Goal: Task Accomplishment & Management: Complete application form

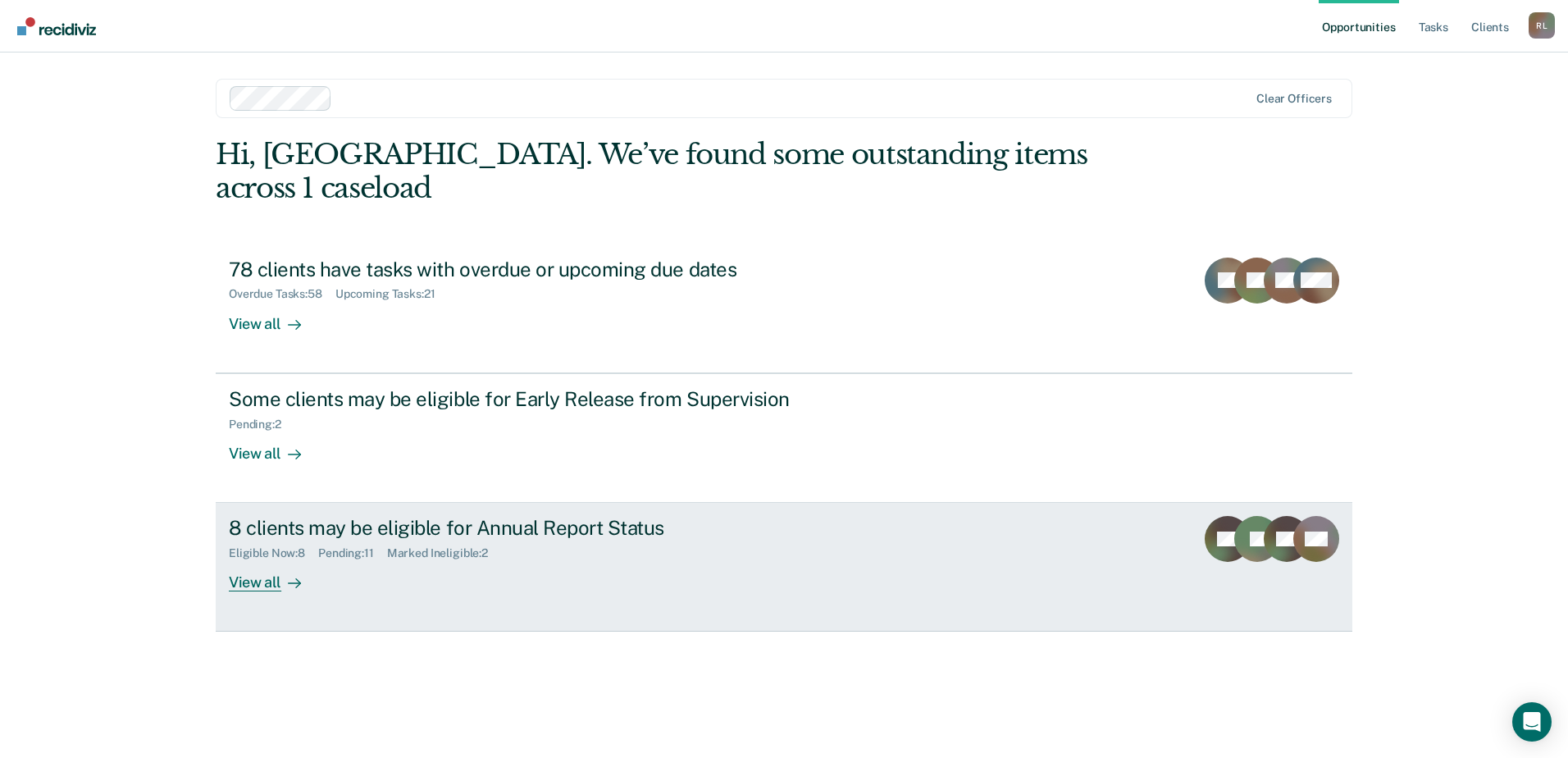
click at [262, 560] on div "View all" at bounding box center [275, 575] width 92 height 32
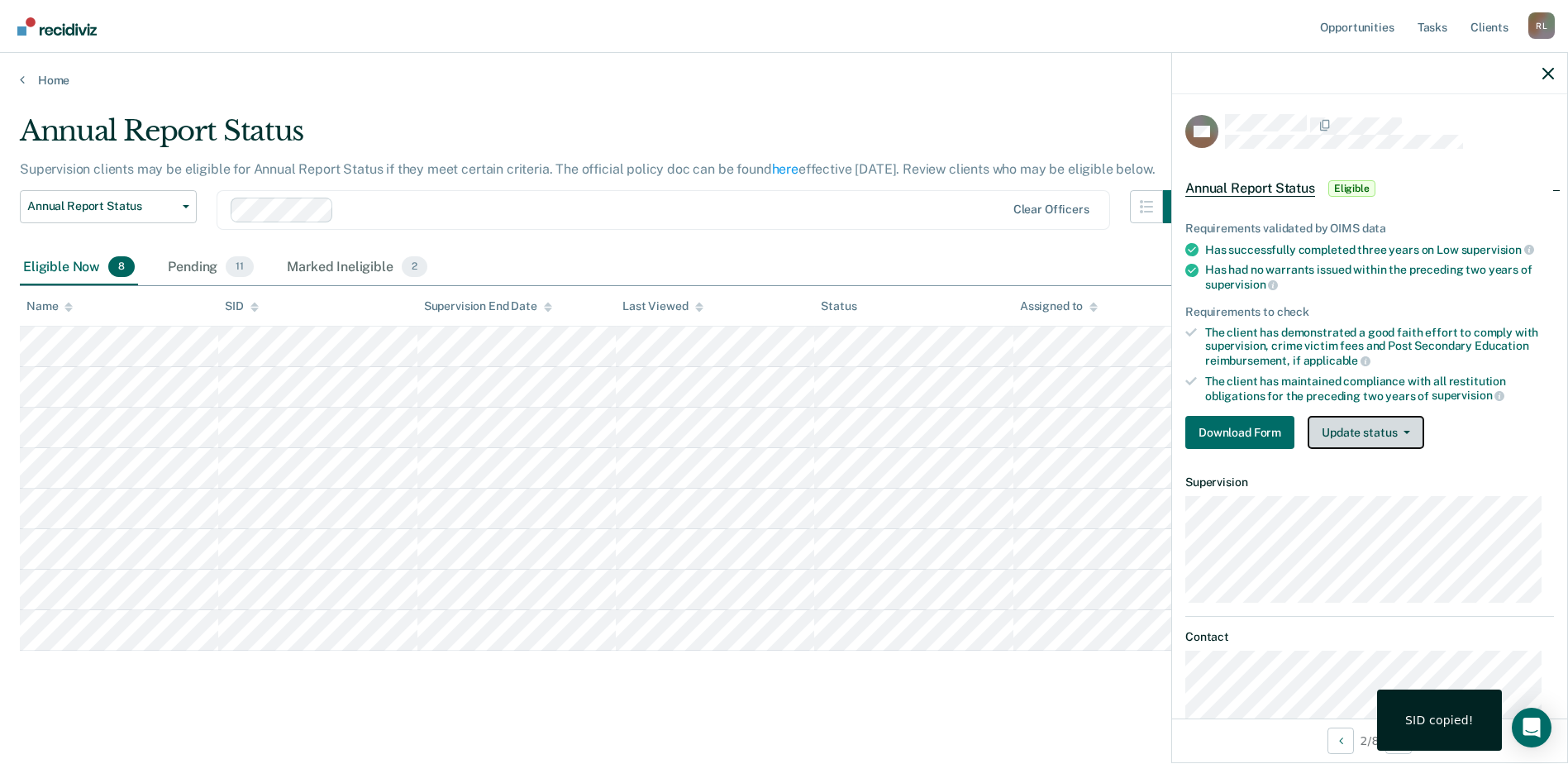
click at [1356, 420] on button "Update status" at bounding box center [1366, 432] width 116 height 33
click at [1237, 420] on button "Download Form" at bounding box center [1240, 432] width 109 height 33
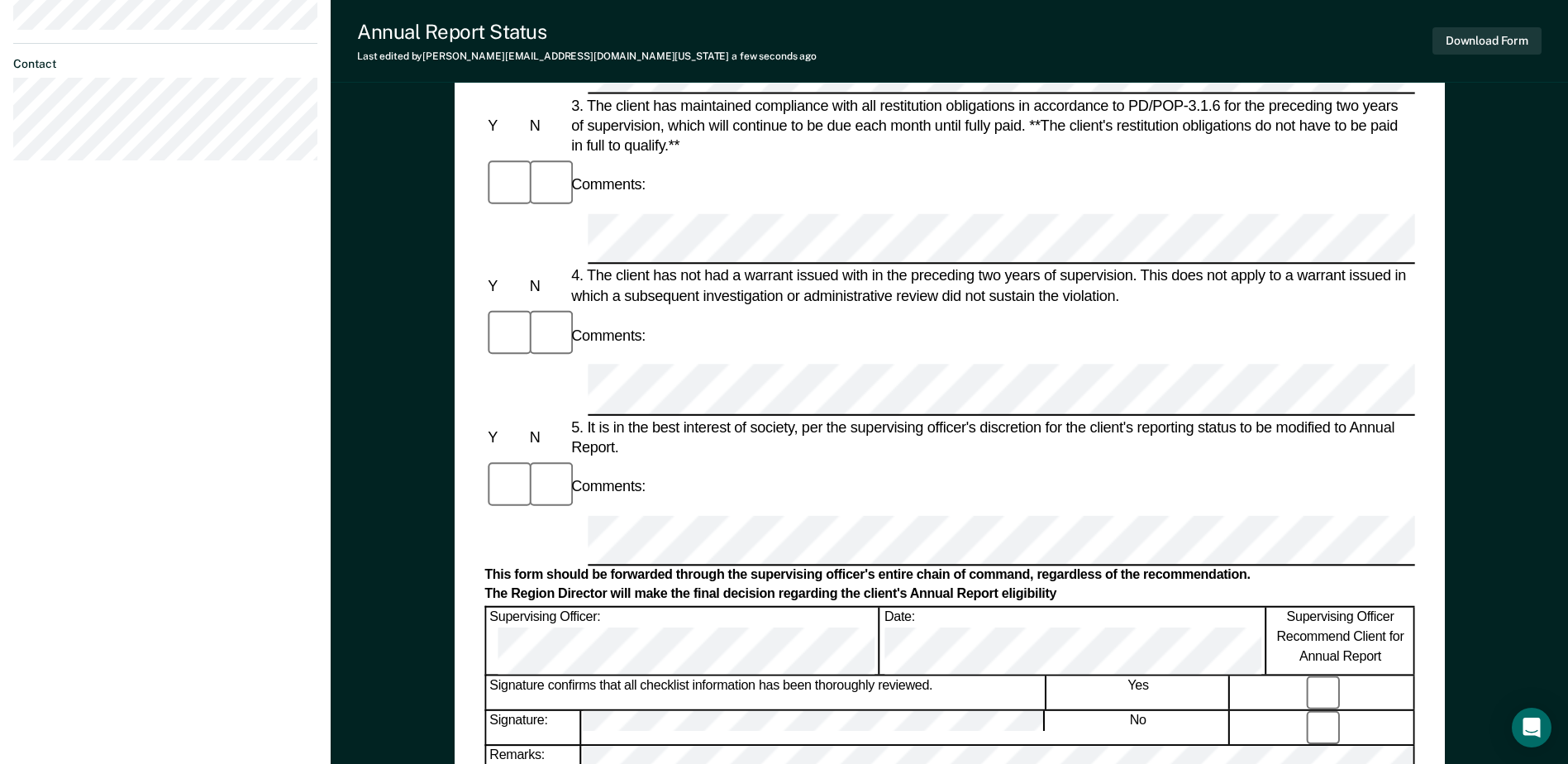
scroll to position [744, 0]
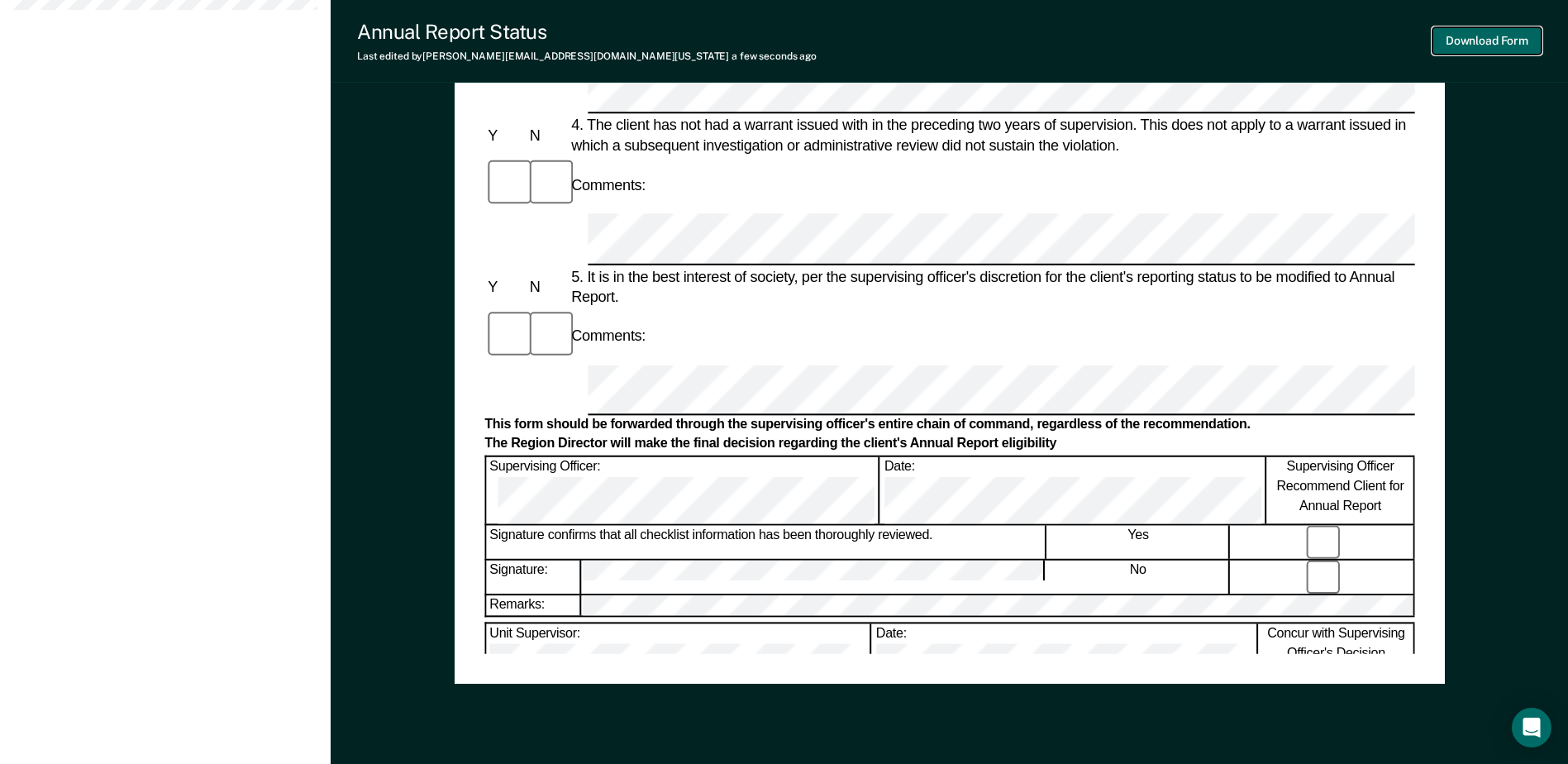
click at [1502, 40] on button "Download Form" at bounding box center [1487, 41] width 109 height 27
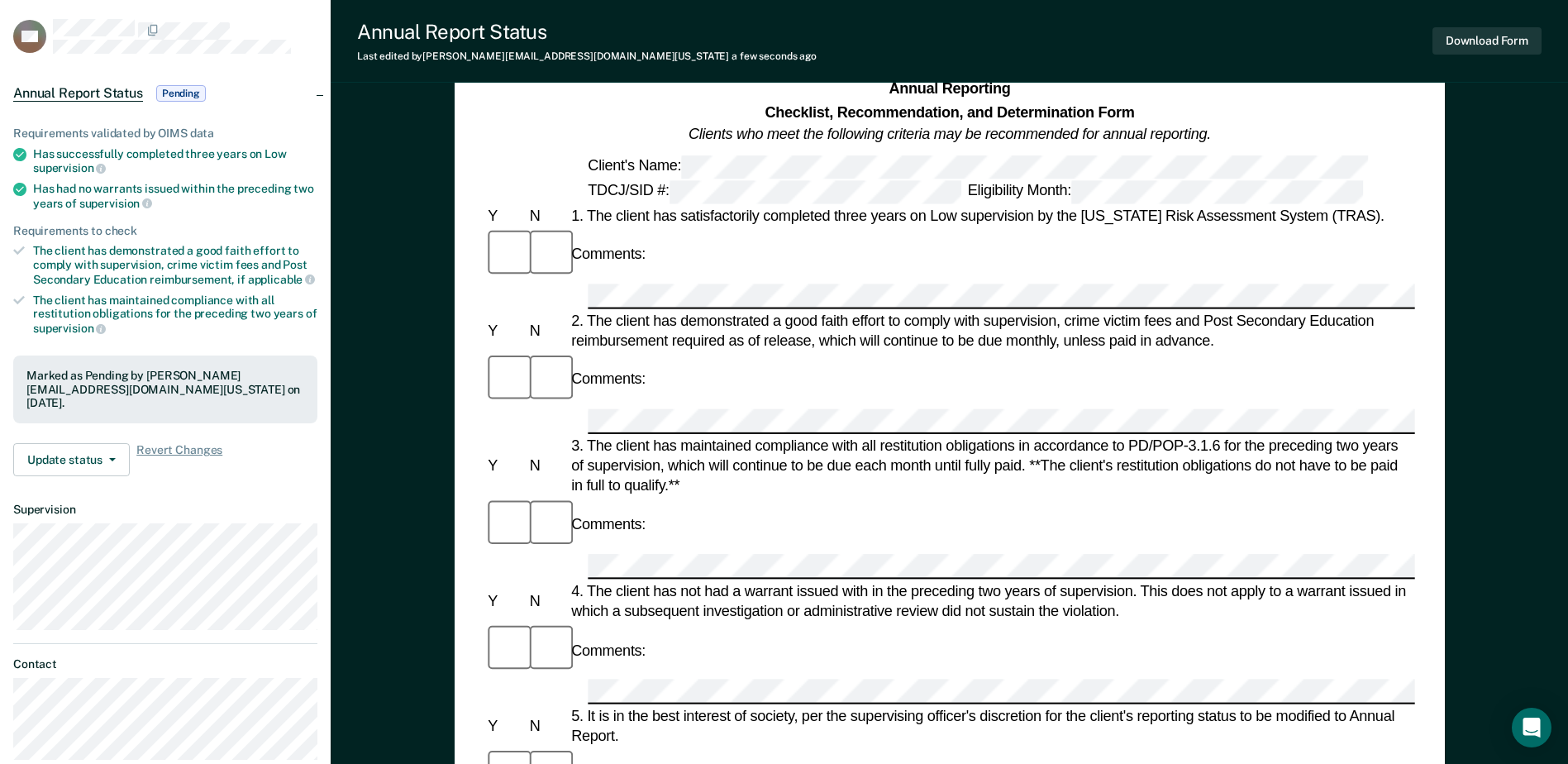
scroll to position [0, 0]
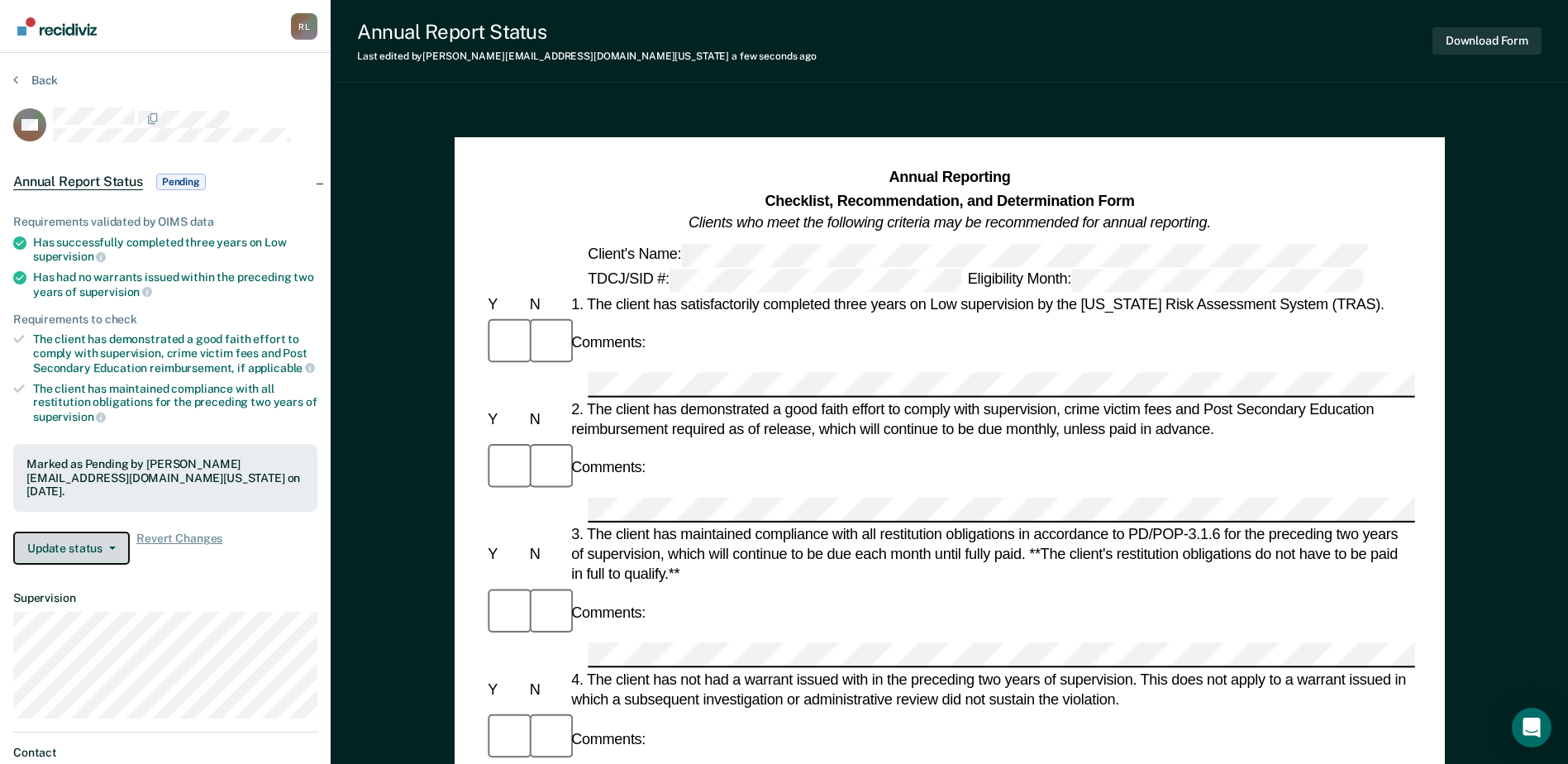
click at [100, 533] on button "Update status" at bounding box center [72, 548] width 116 height 33
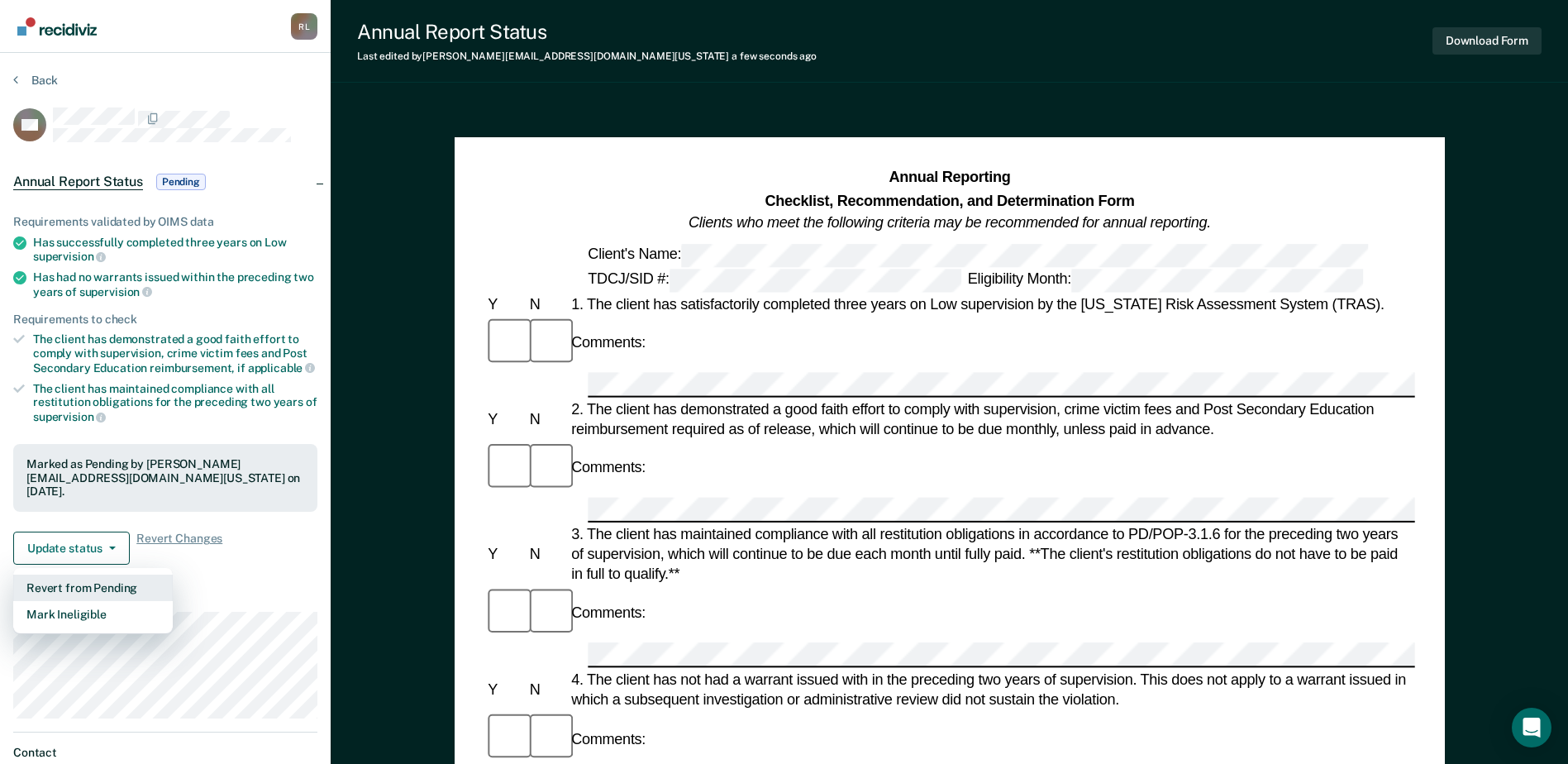
click at [91, 574] on button "Revert from Pending" at bounding box center [93, 587] width 160 height 26
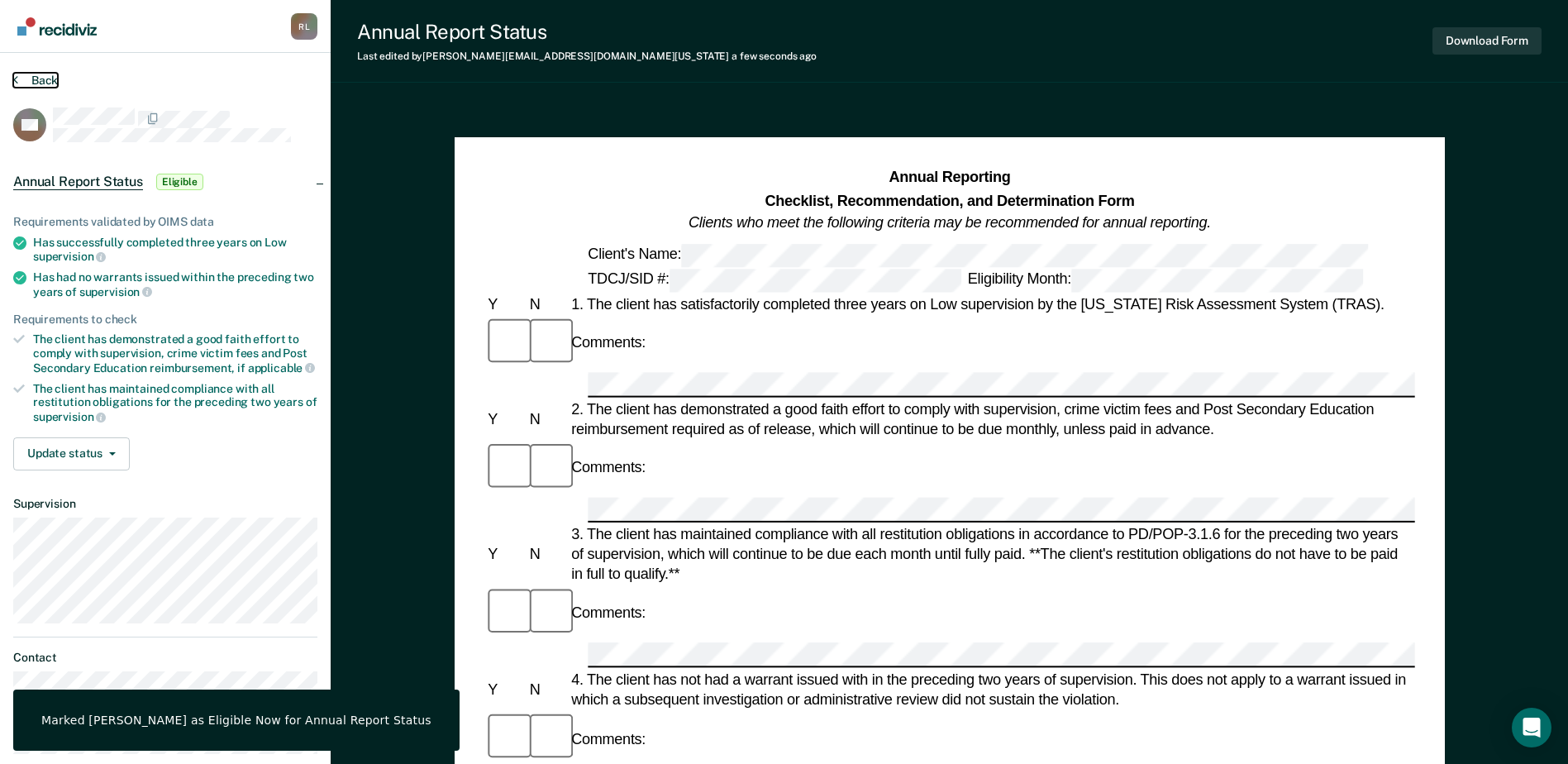
click at [44, 82] on button "Back" at bounding box center [36, 79] width 45 height 15
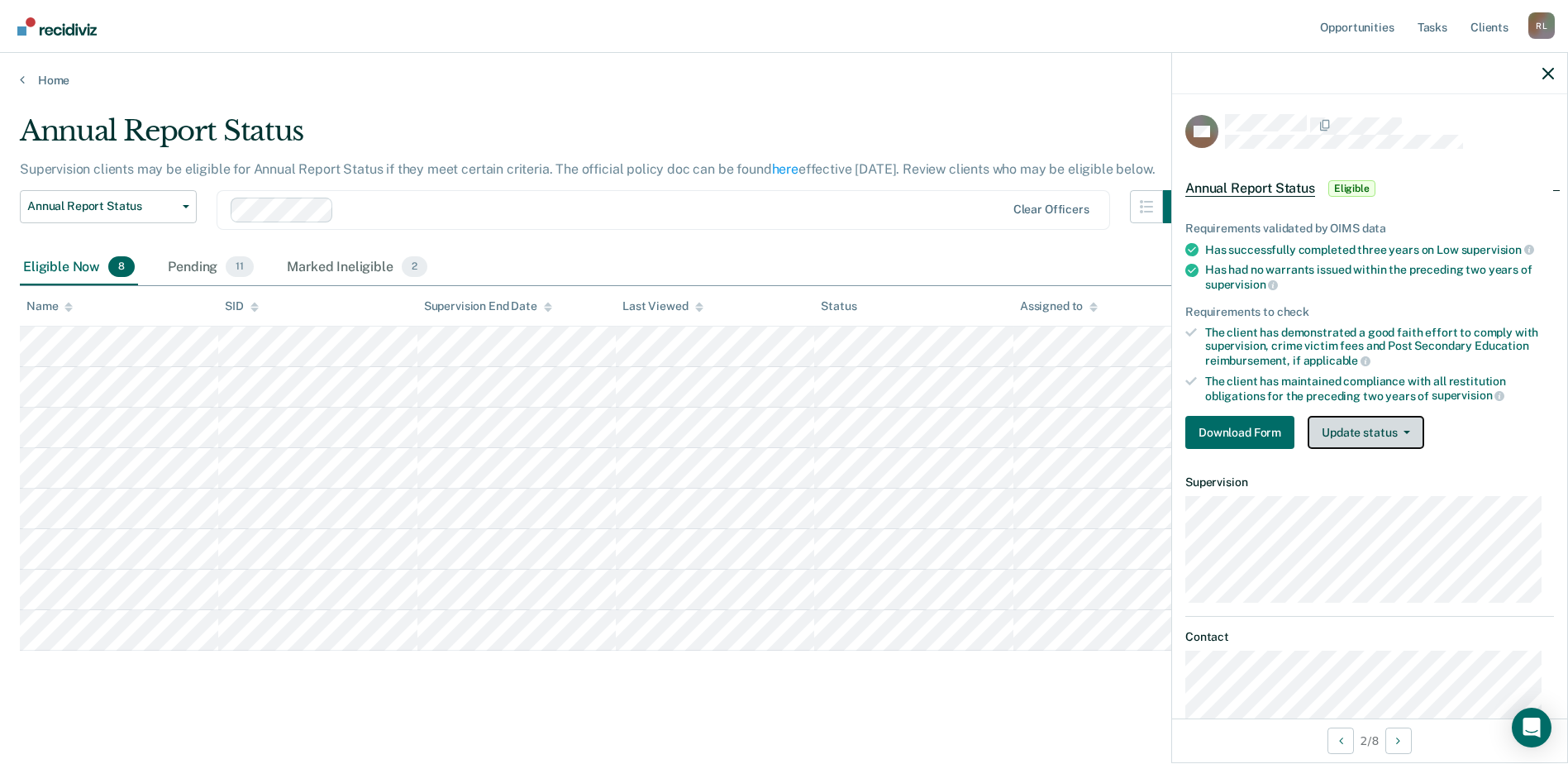
click at [1359, 420] on button "Update status" at bounding box center [1366, 432] width 116 height 33
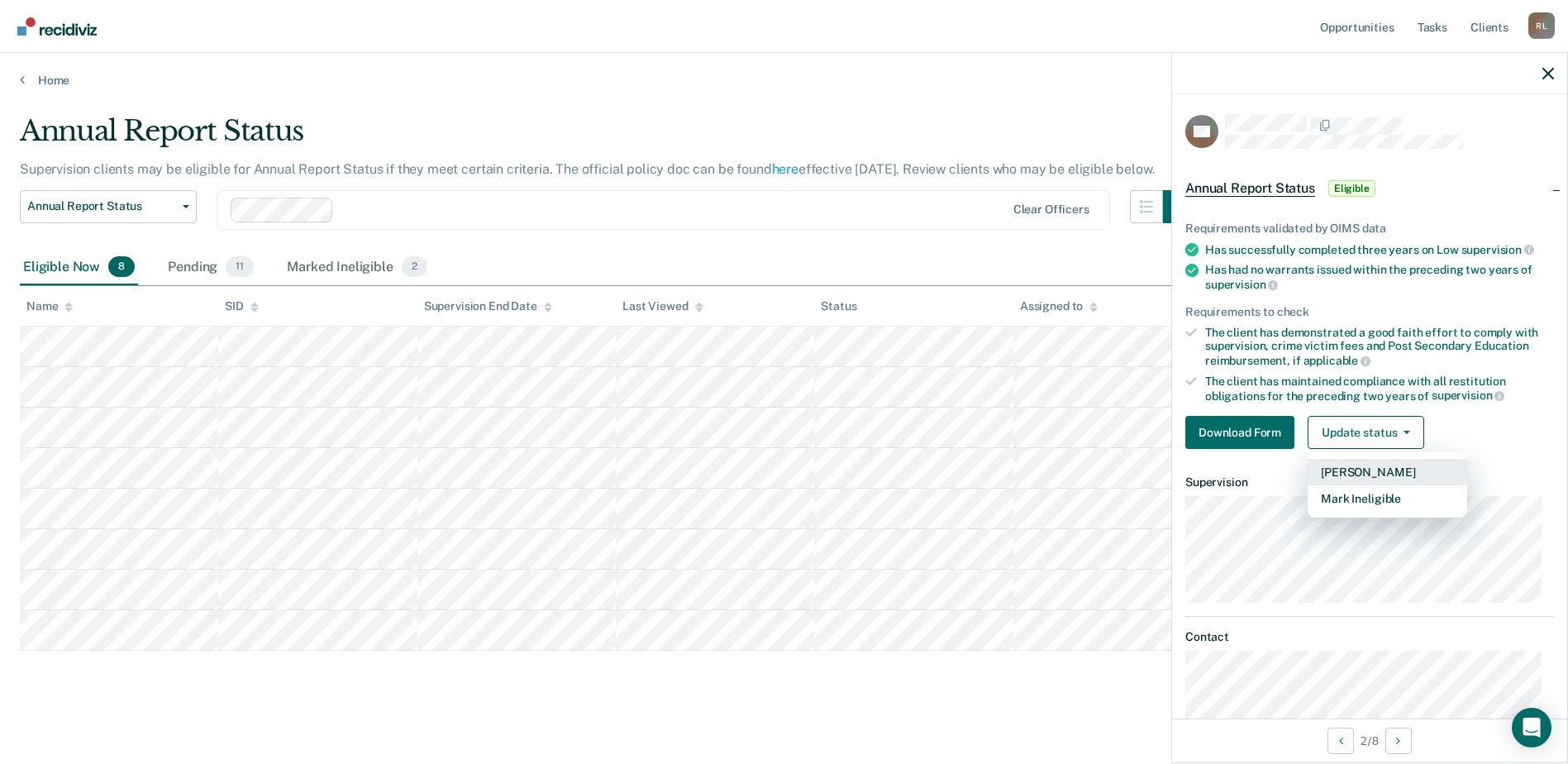
click at [1362, 476] on button "[PERSON_NAME]" at bounding box center [1387, 472] width 160 height 26
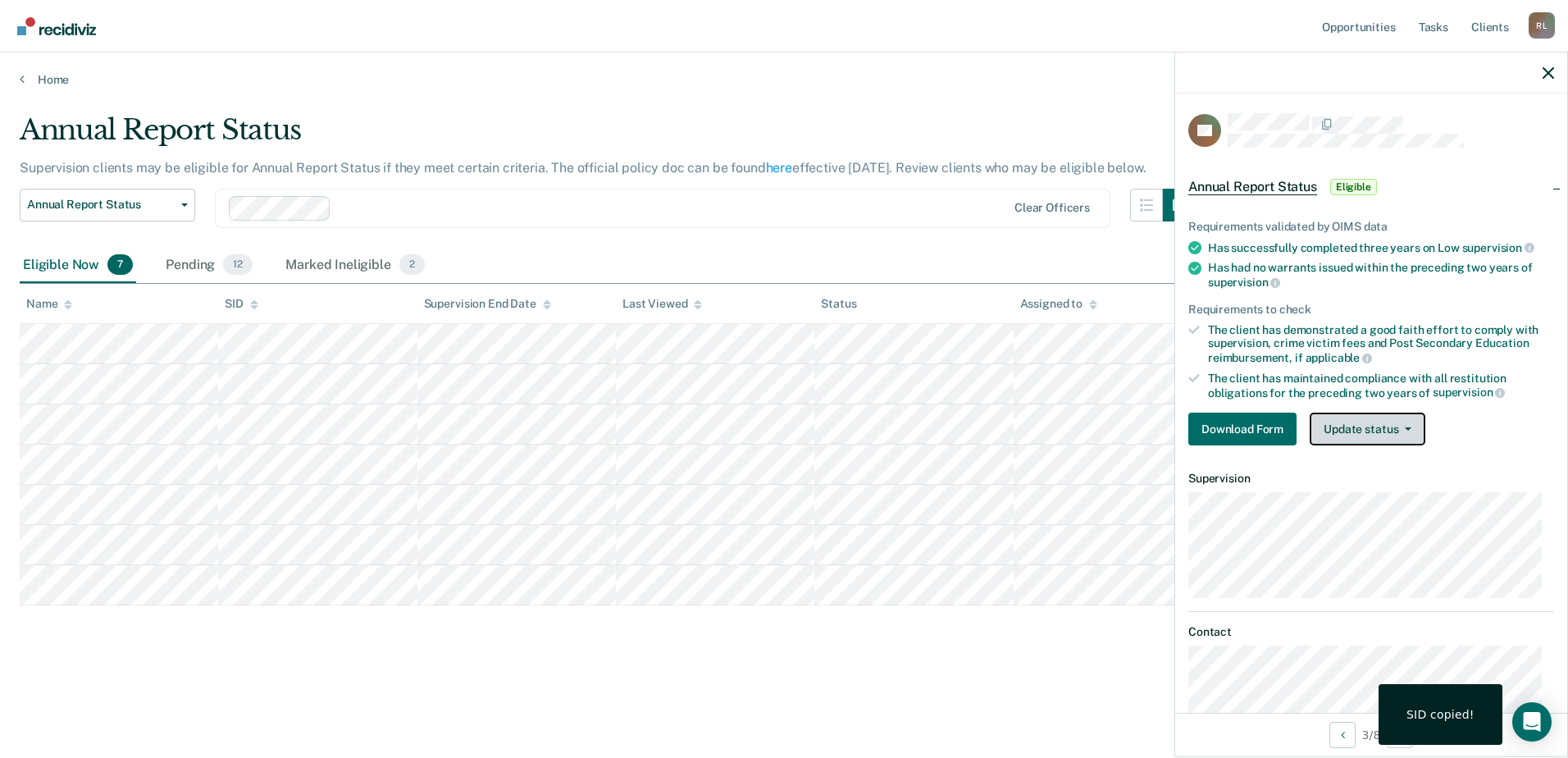
click at [1339, 429] on button "Update status" at bounding box center [1367, 428] width 115 height 33
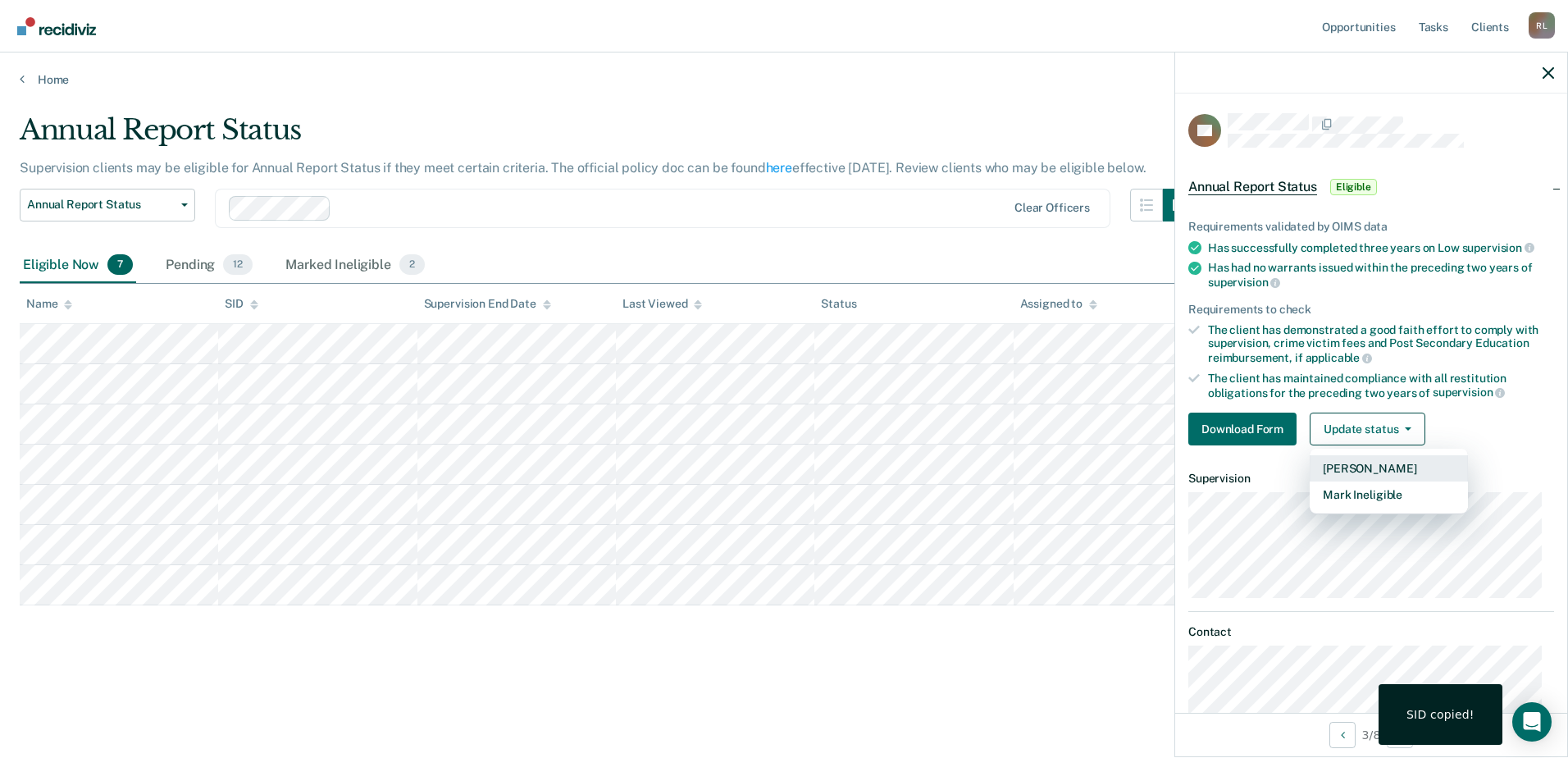
click at [1350, 472] on button "[PERSON_NAME]" at bounding box center [1388, 468] width 159 height 26
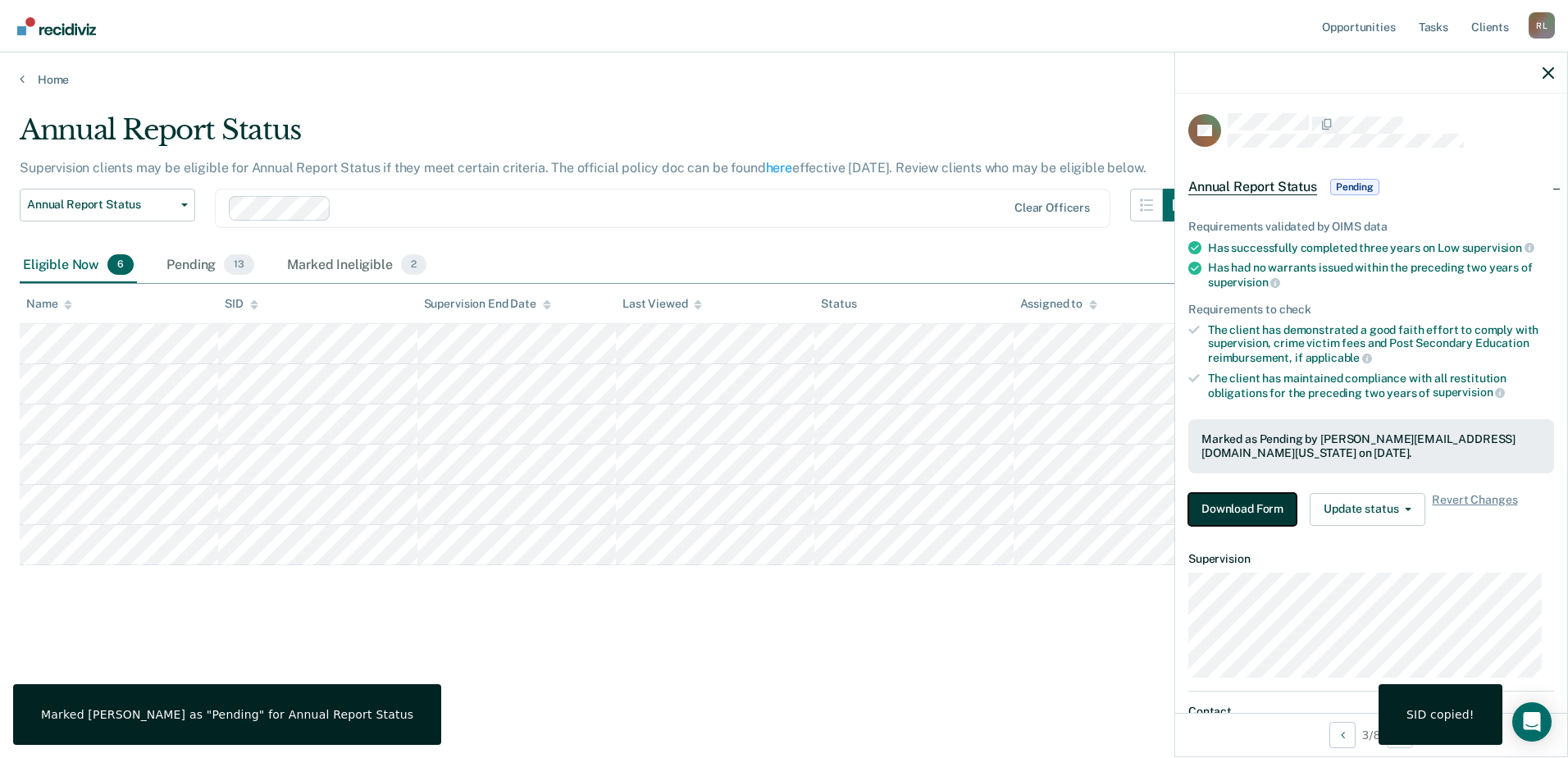
click at [1266, 503] on button "Download Form" at bounding box center [1242, 509] width 109 height 33
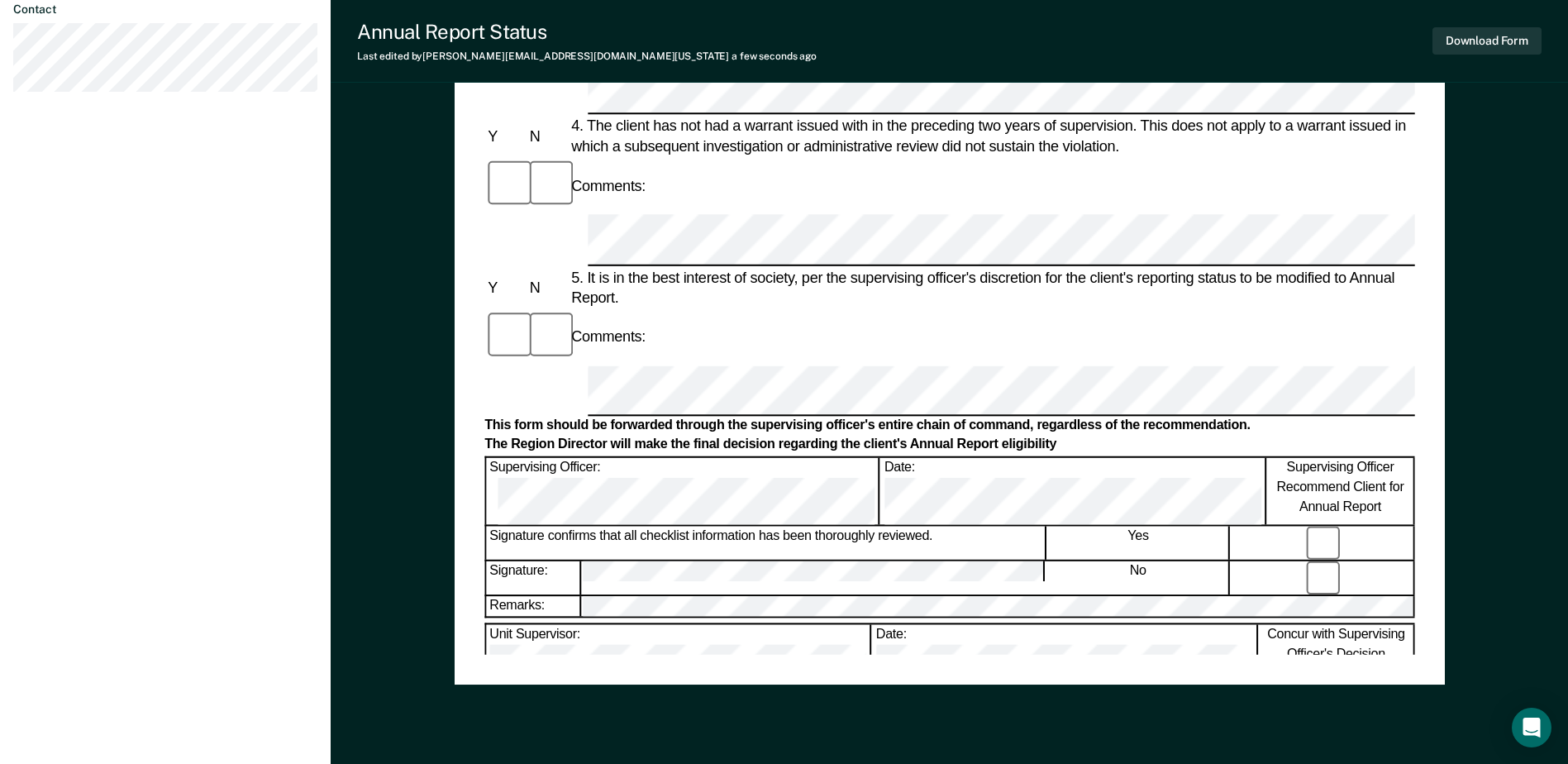
scroll to position [793, 0]
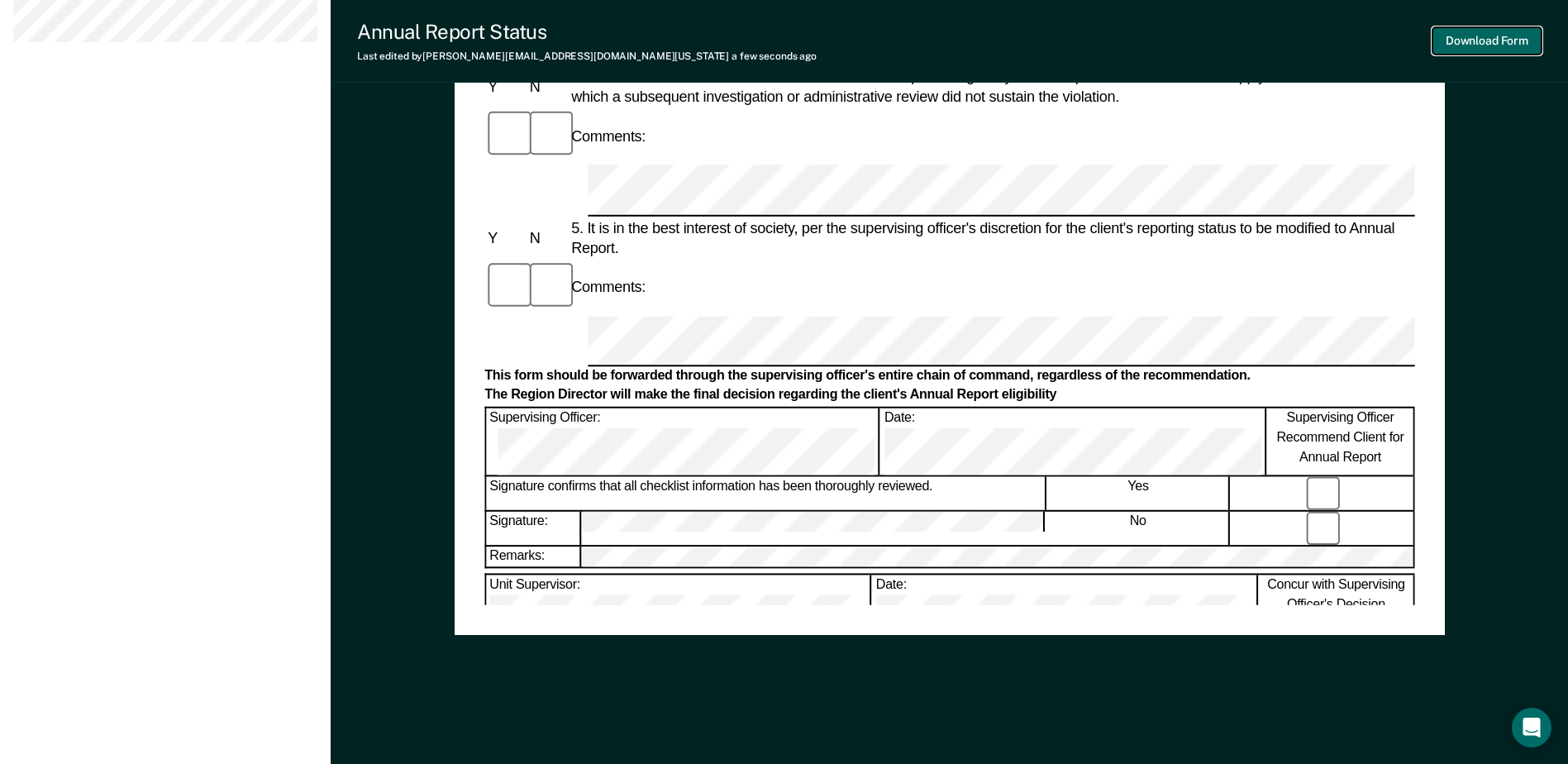
click at [1487, 32] on button "Download Form" at bounding box center [1487, 41] width 109 height 27
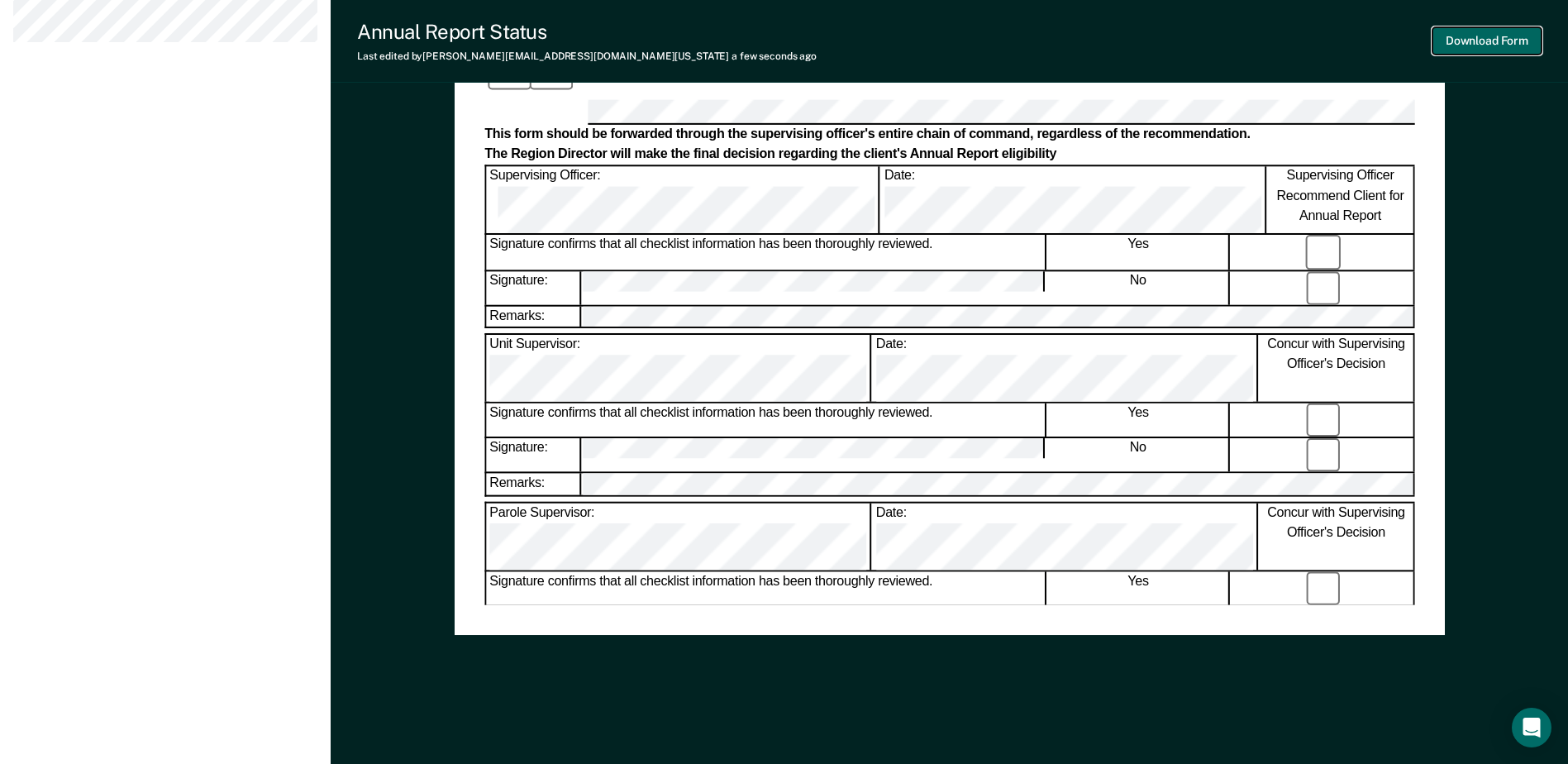
click at [1460, 39] on button "Download Form" at bounding box center [1487, 41] width 109 height 27
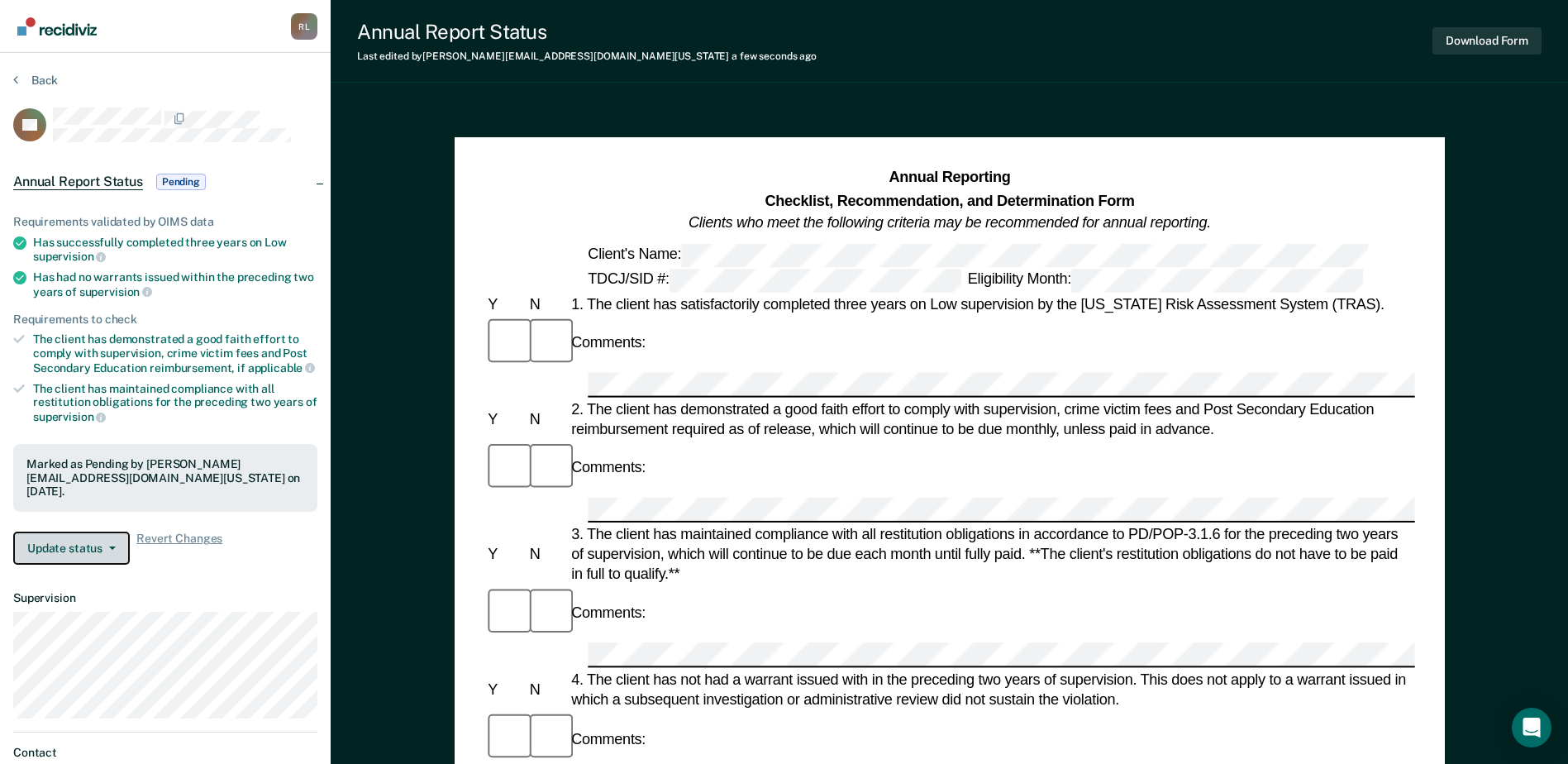
click at [82, 538] on button "Update status" at bounding box center [72, 548] width 116 height 33
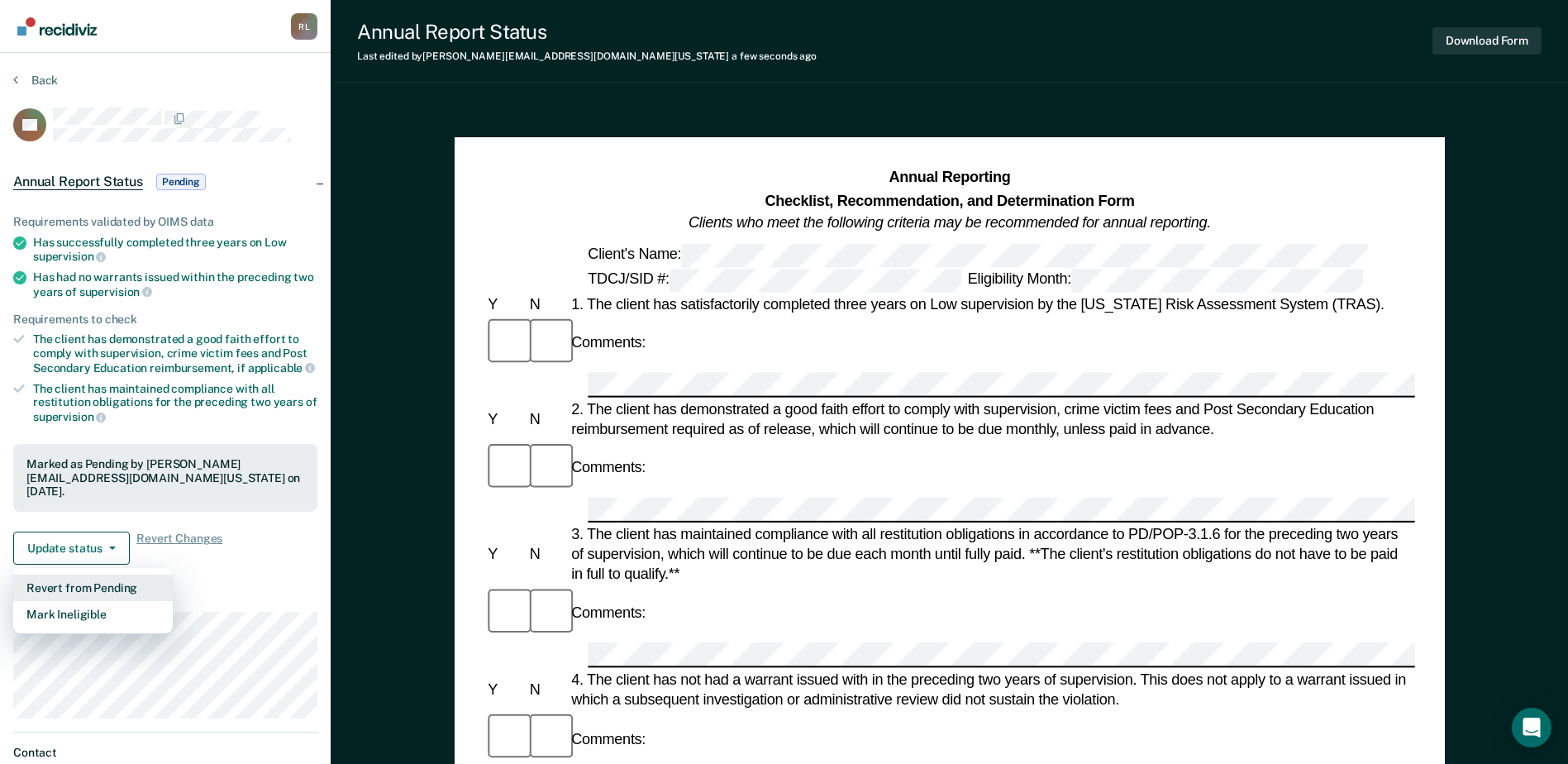
click at [85, 574] on button "Revert from Pending" at bounding box center [93, 587] width 160 height 26
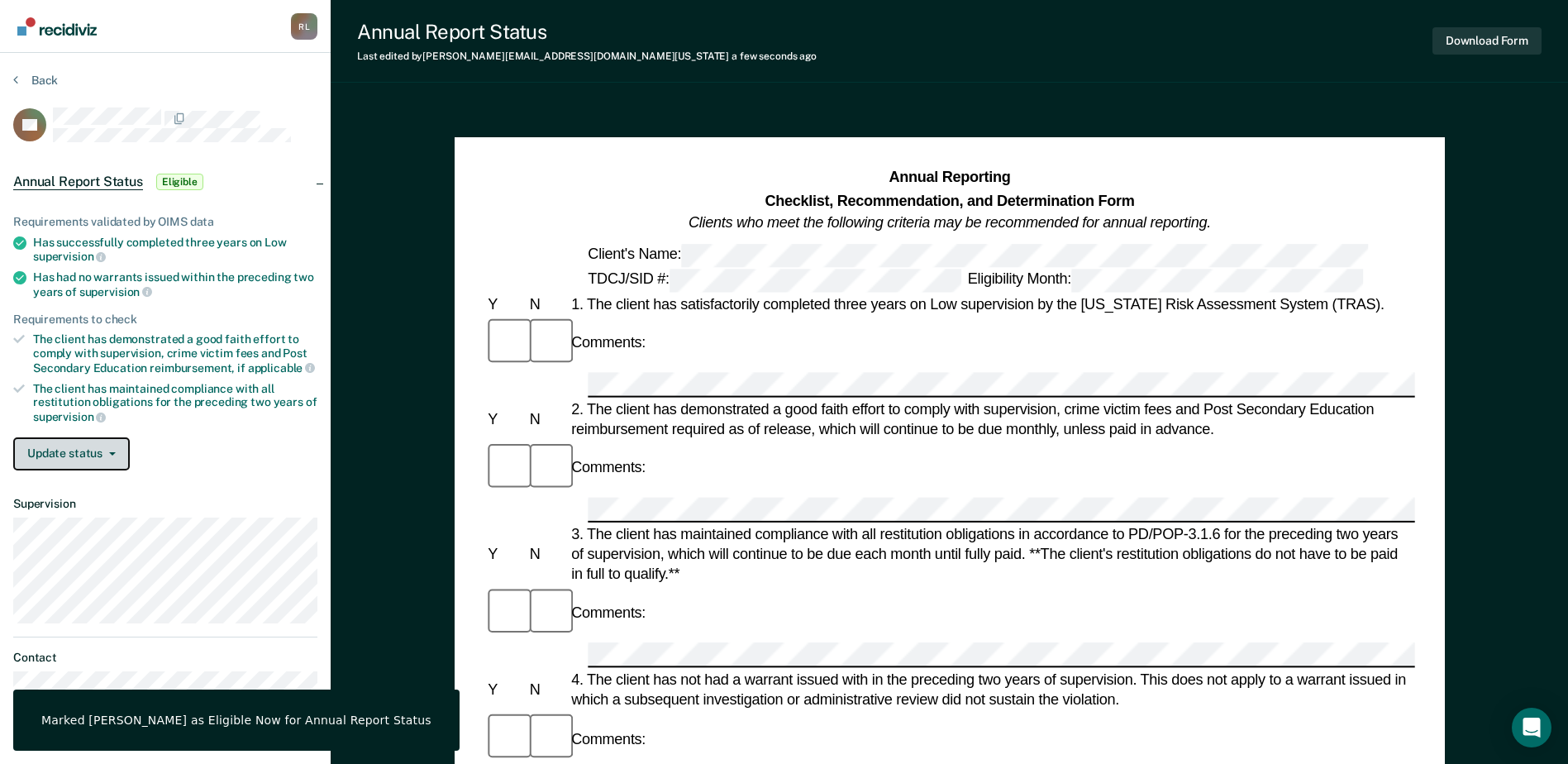
click at [85, 439] on button "Update status" at bounding box center [72, 454] width 116 height 33
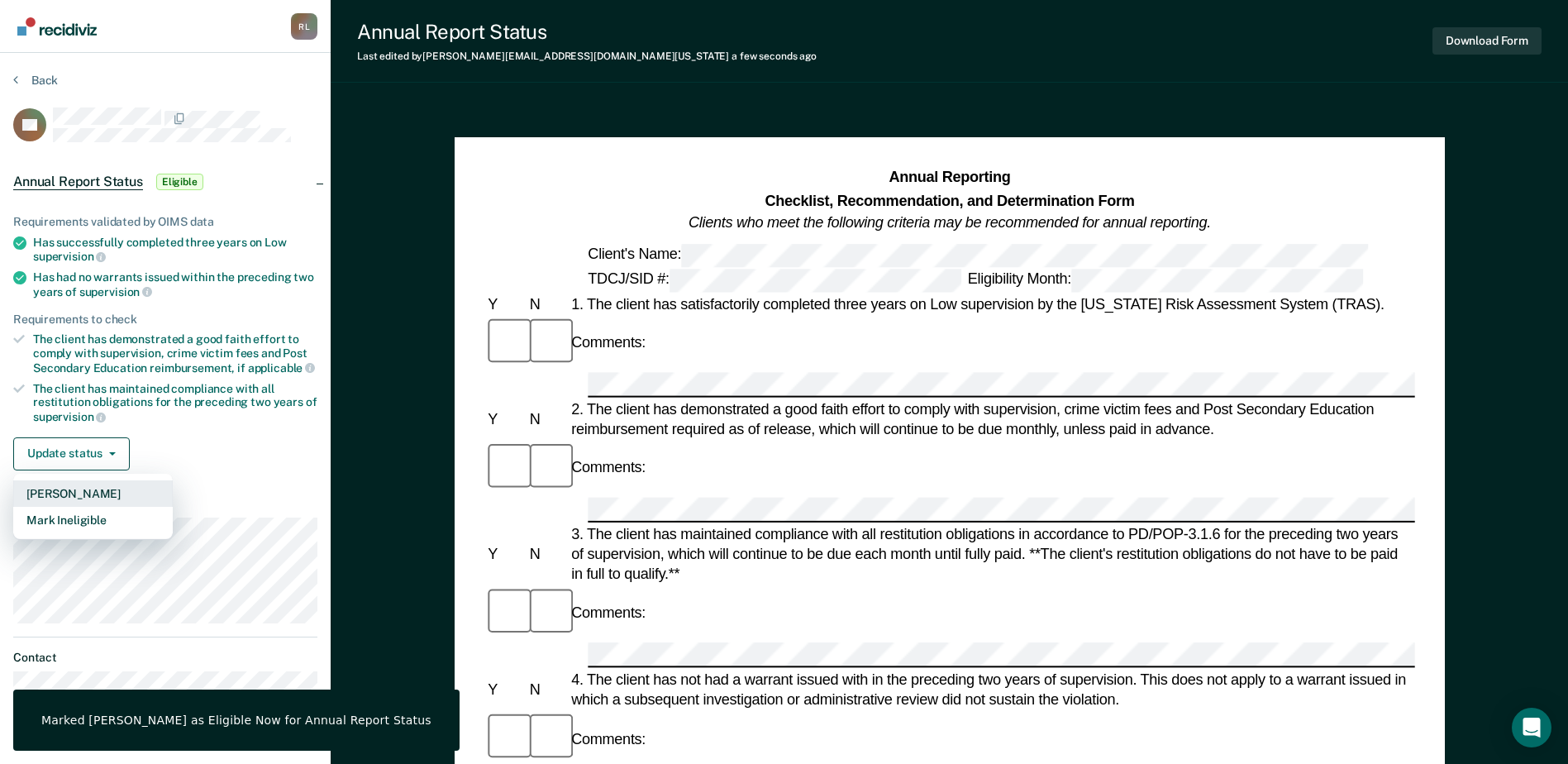
click at [94, 489] on button "[PERSON_NAME]" at bounding box center [93, 493] width 160 height 26
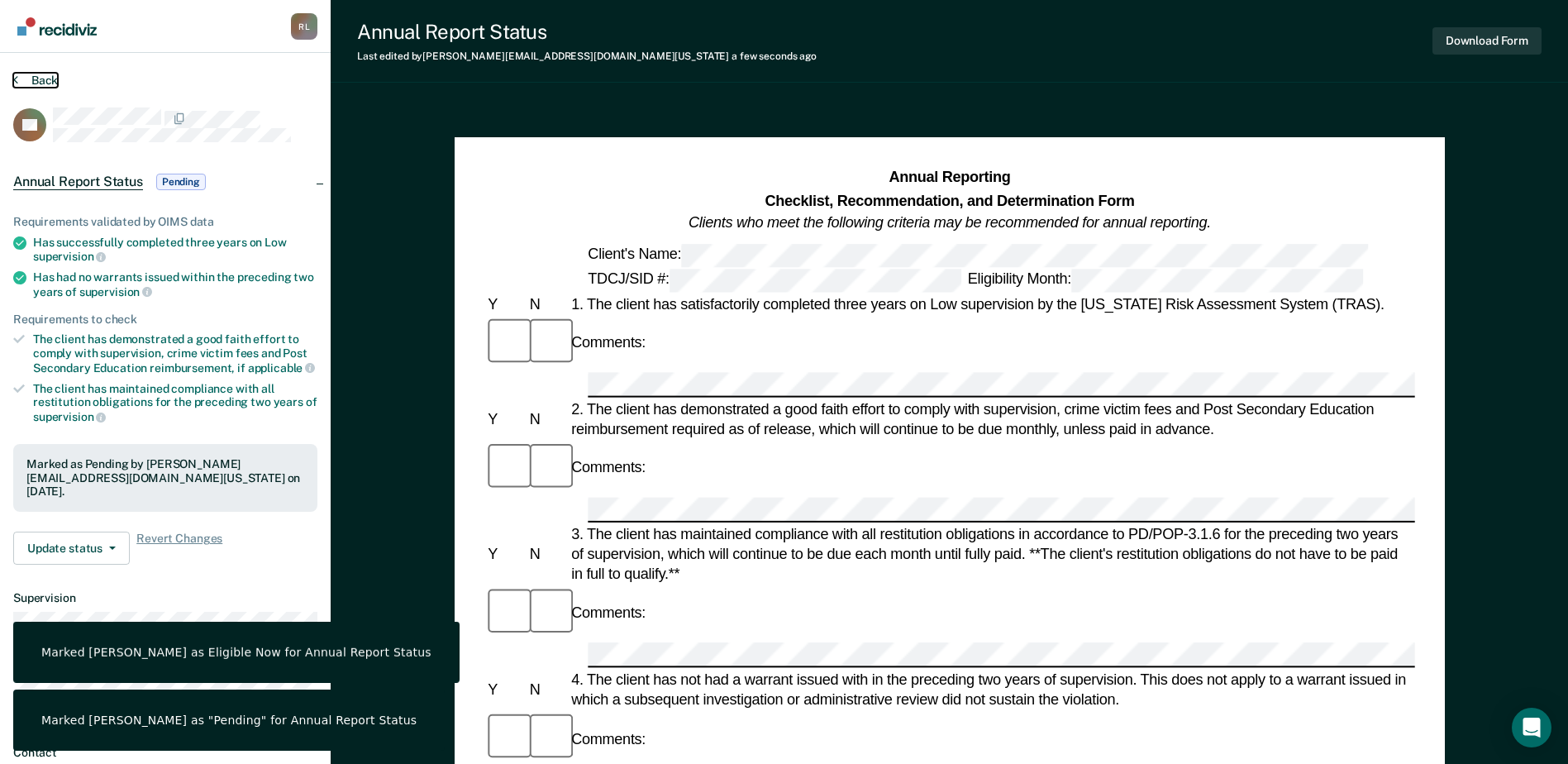
click at [46, 87] on button "Back" at bounding box center [36, 79] width 45 height 15
